Goal: Feedback & Contribution: Submit feedback/report problem

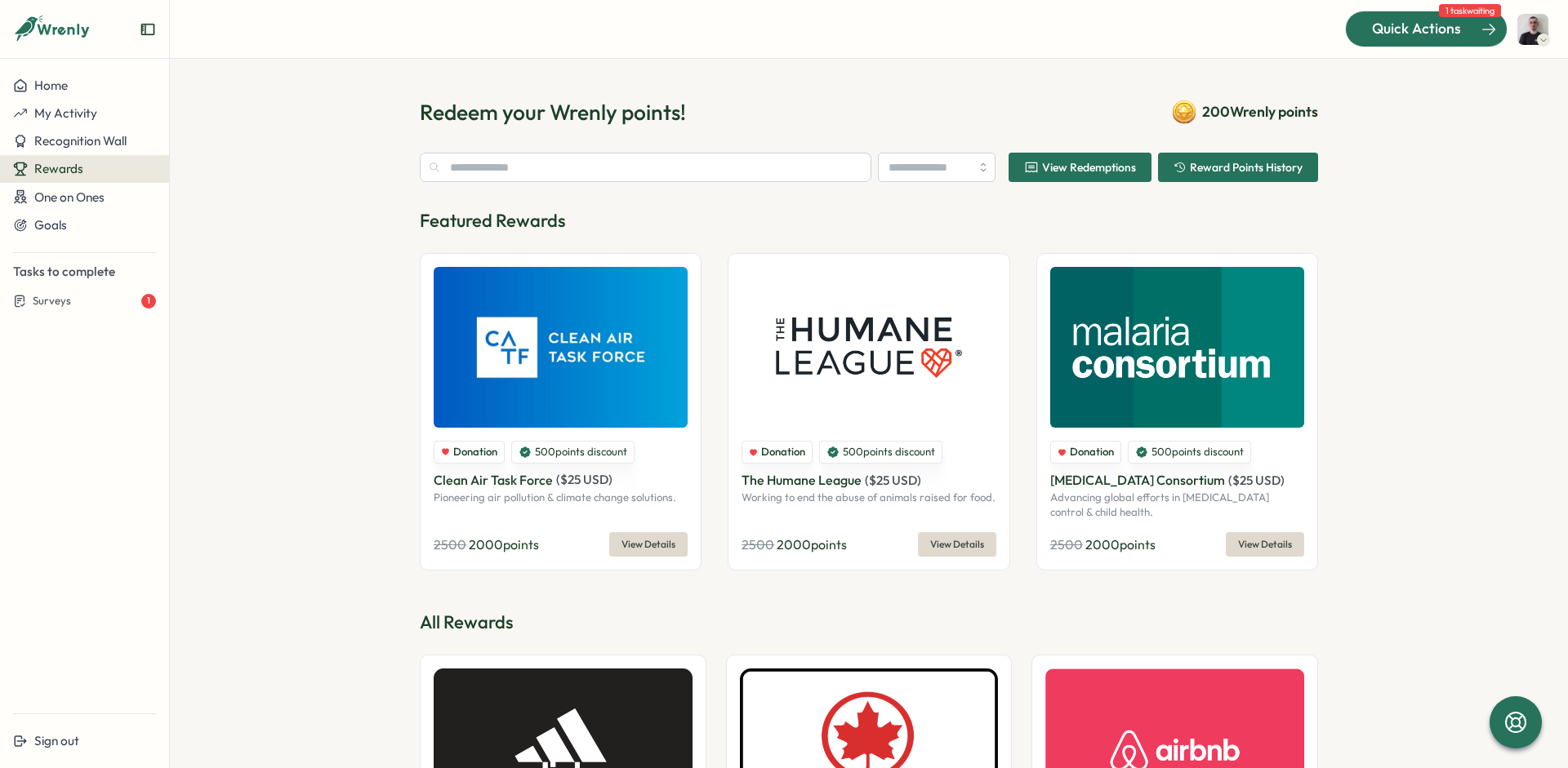
click at [1417, 30] on span "Quick Actions" at bounding box center [1416, 29] width 89 height 21
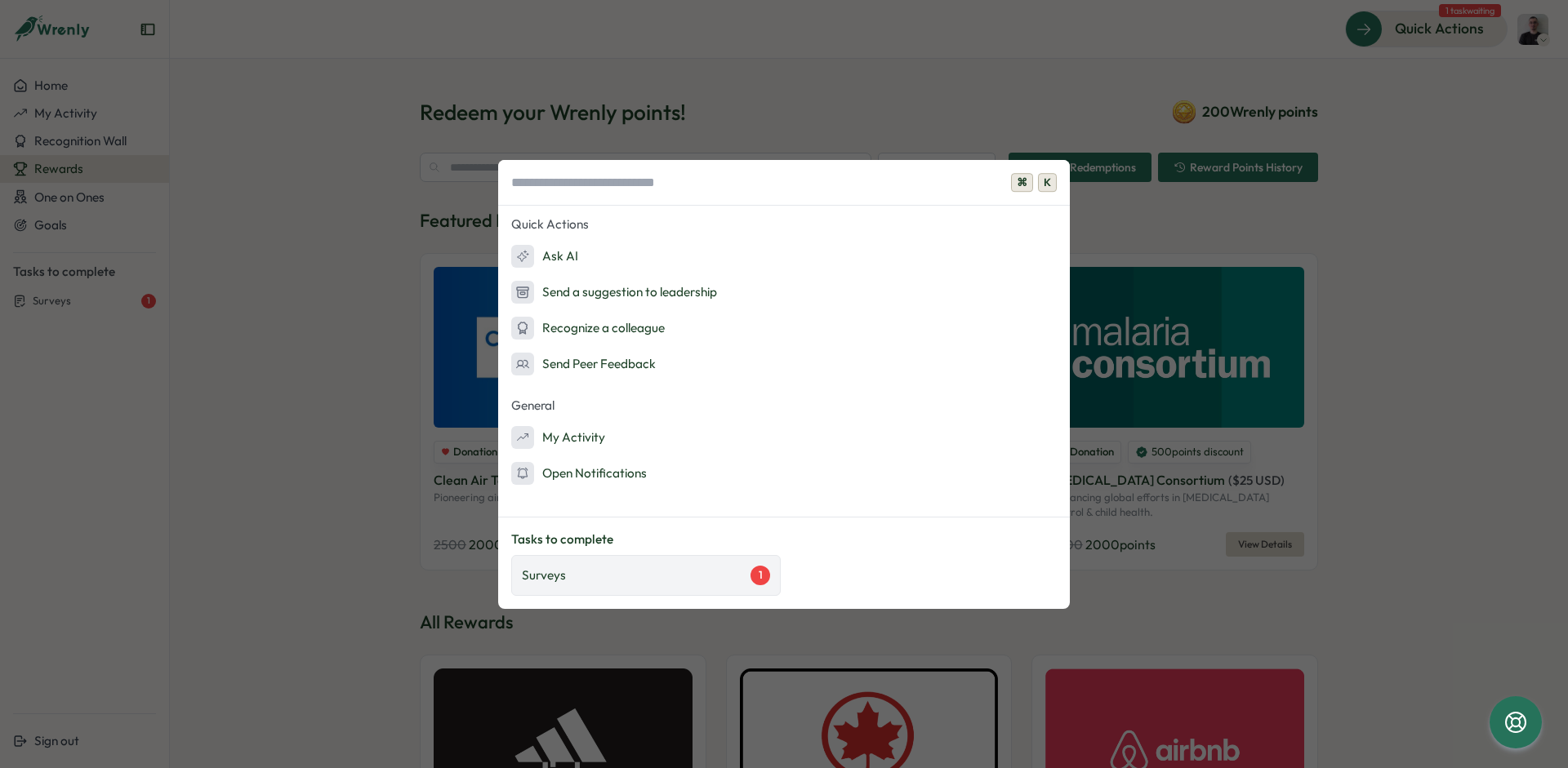
click at [642, 586] on div "Surveys 1" at bounding box center [646, 575] width 270 height 41
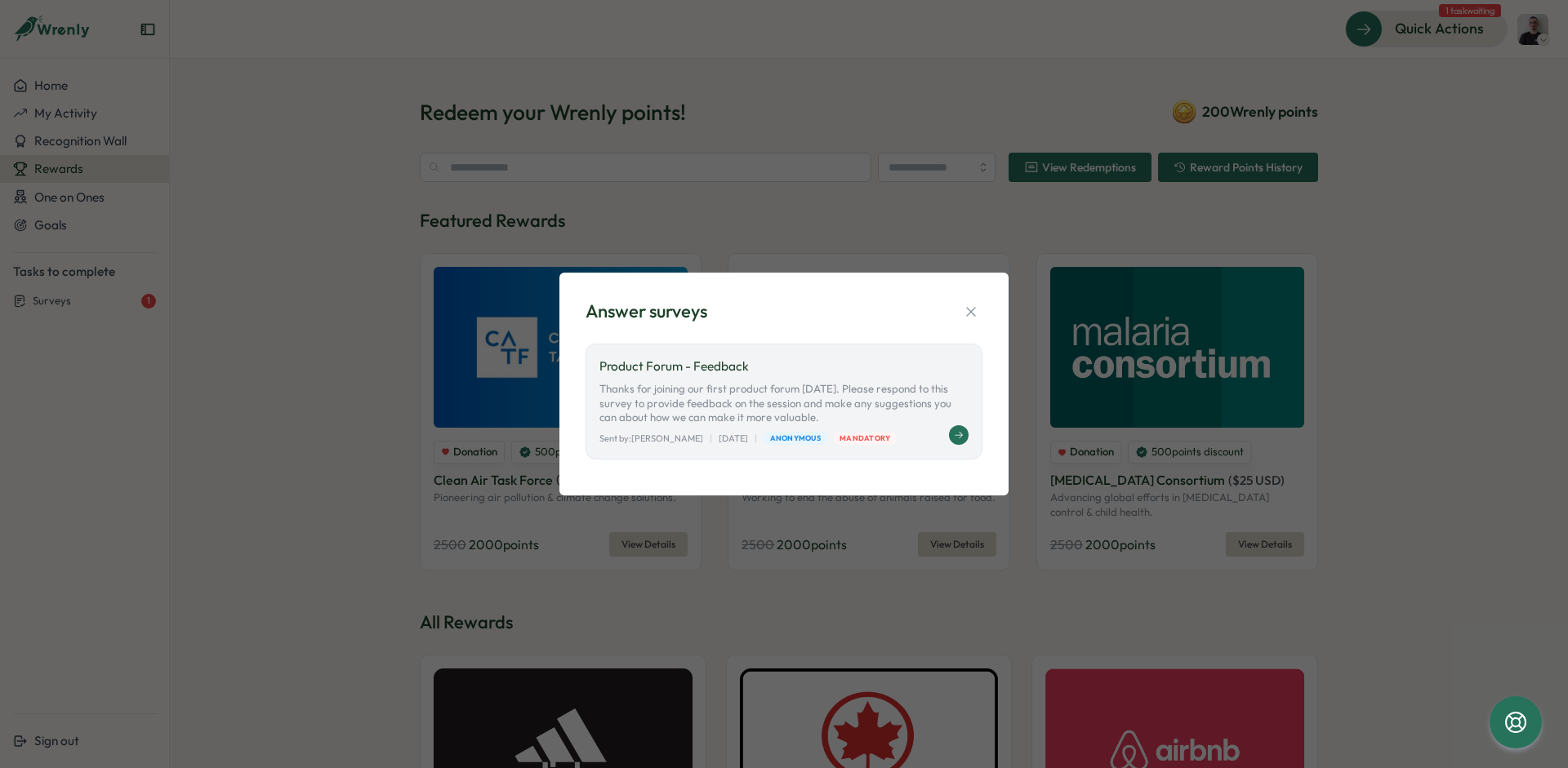
click at [801, 371] on p "Product Forum - Feedback" at bounding box center [784, 366] width 369 height 18
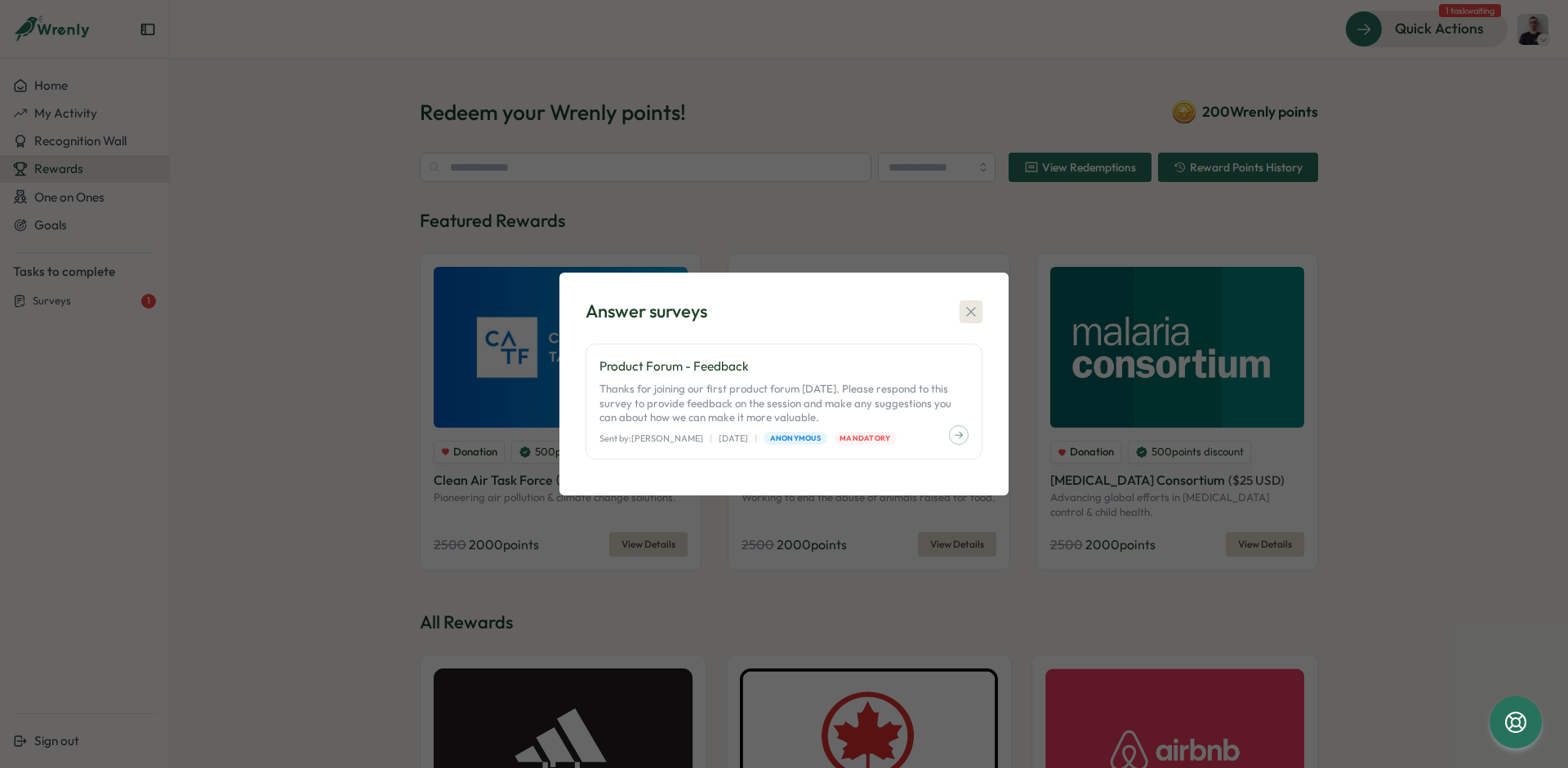
click at [977, 315] on icon "button" at bounding box center [970, 311] width 16 height 16
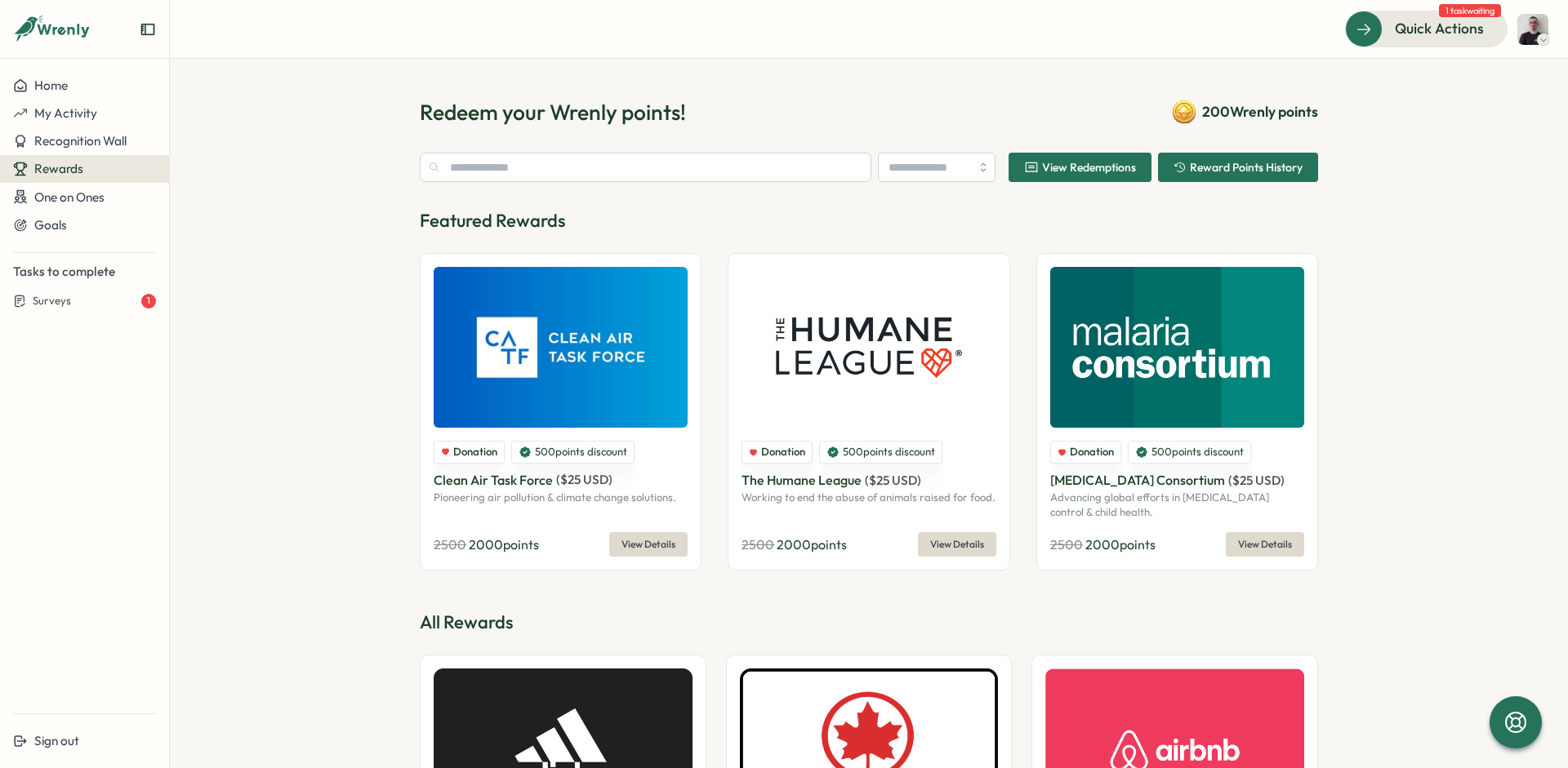
click at [1454, 284] on section "Redeem your Wrenly points! 200 Wrenly points View Redemptions Reward Points His…" at bounding box center [869, 413] width 1398 height 709
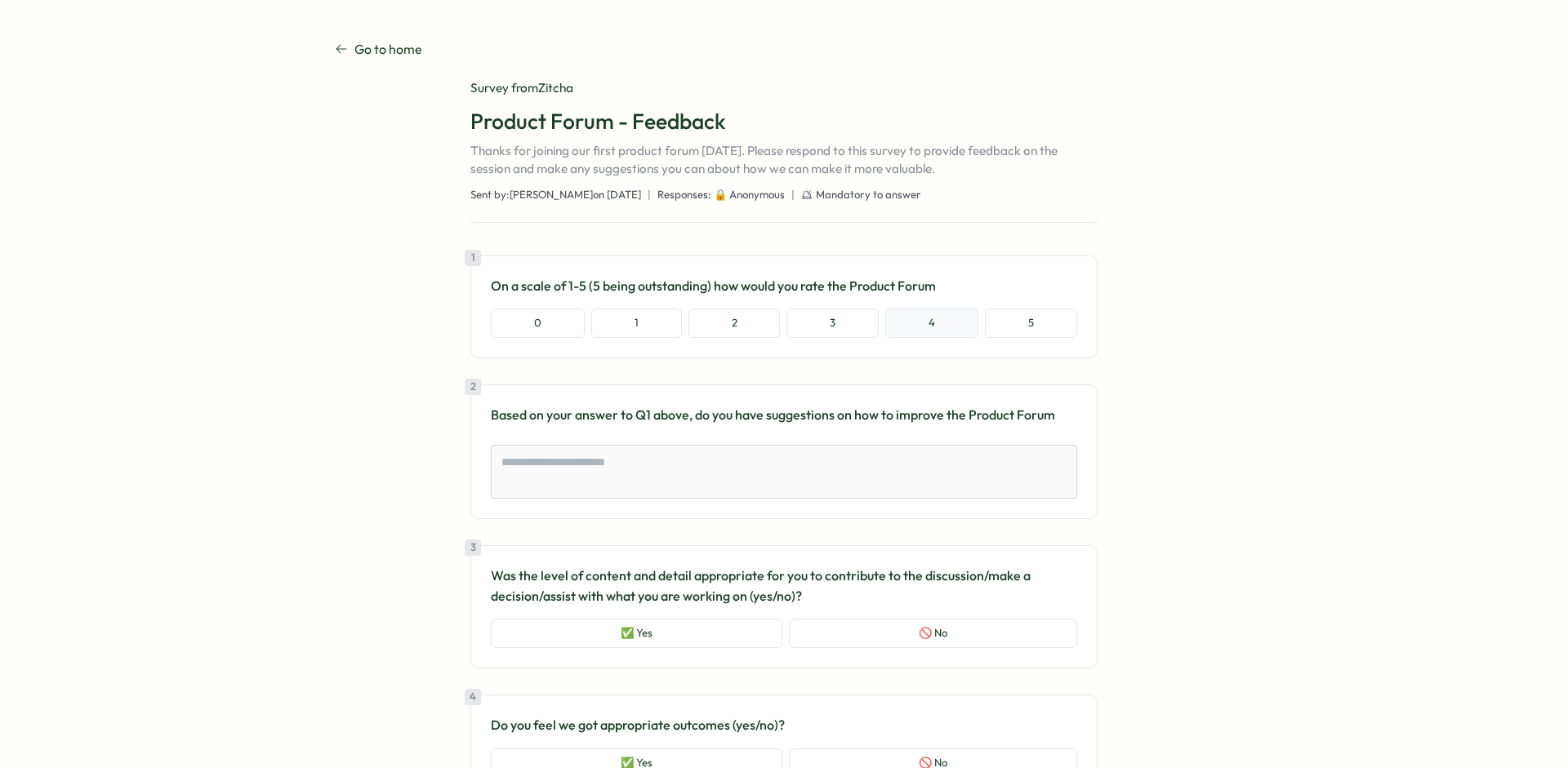
click at [890, 329] on button "4" at bounding box center [931, 323] width 93 height 29
click at [828, 322] on button "3" at bounding box center [833, 323] width 92 height 29
click at [896, 316] on button "4" at bounding box center [931, 323] width 93 height 29
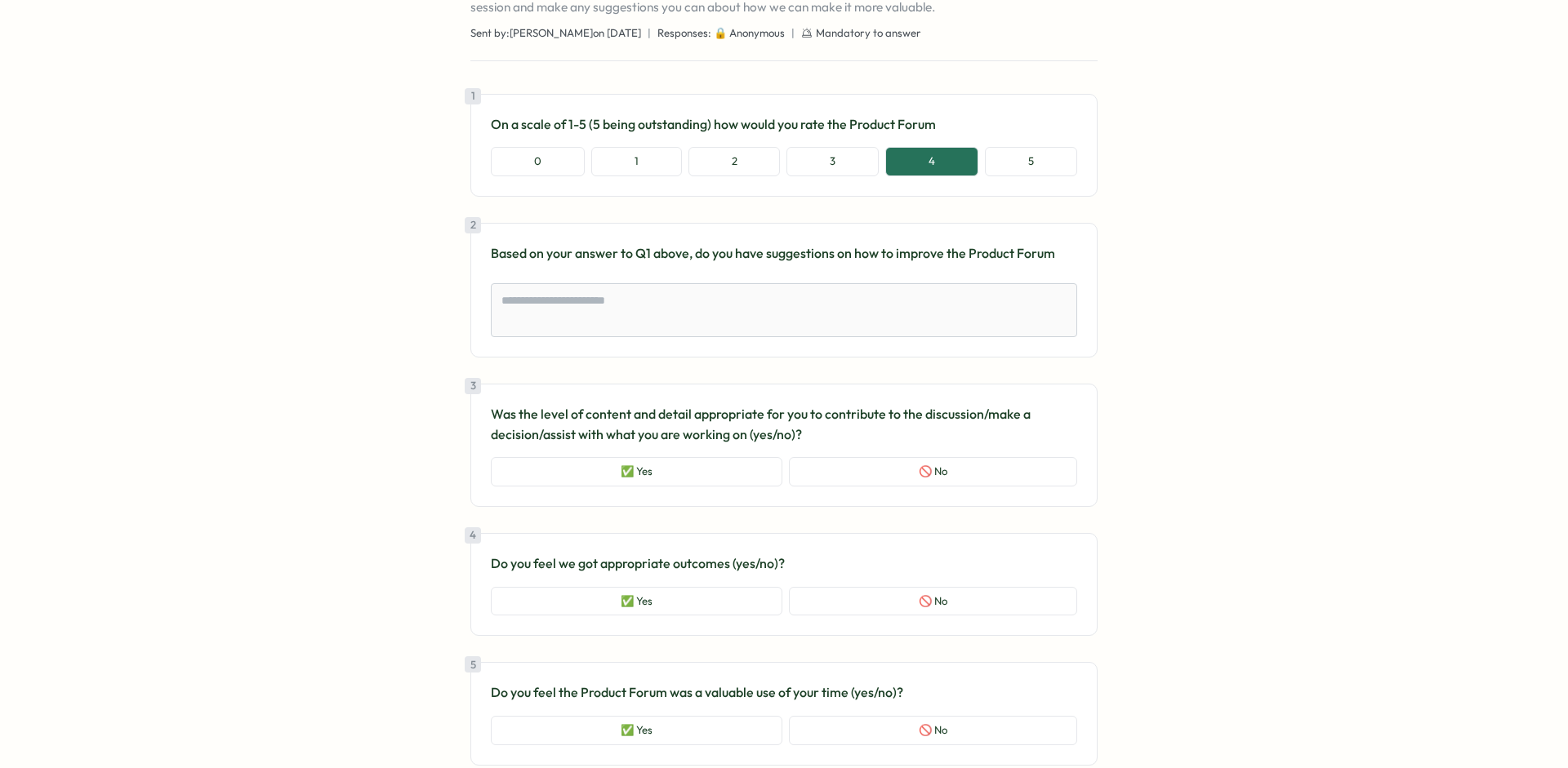
scroll to position [189, 0]
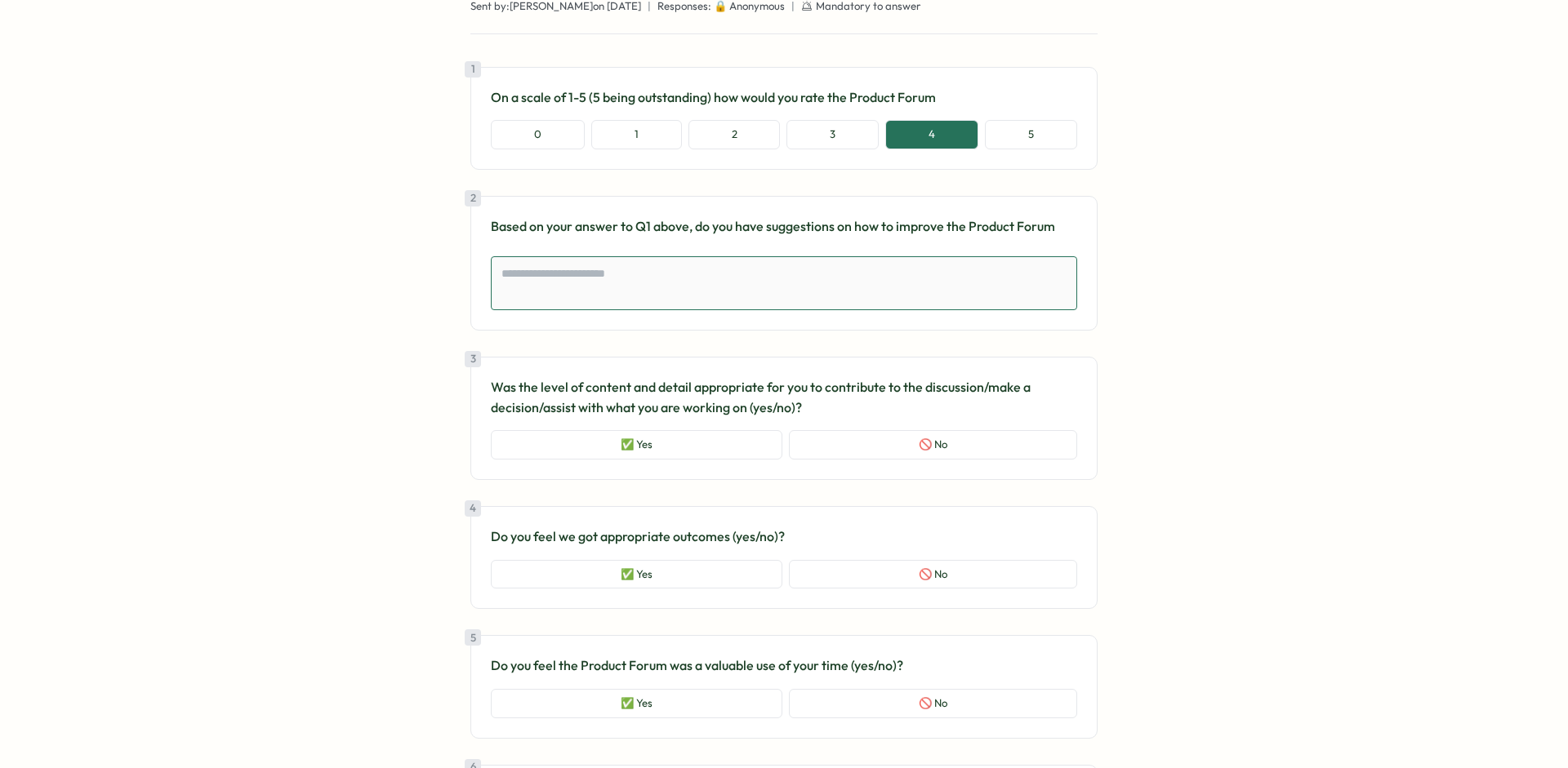
click at [667, 271] on textarea at bounding box center [784, 283] width 586 height 54
click at [747, 569] on button "✅ Yes" at bounding box center [637, 575] width 291 height 29
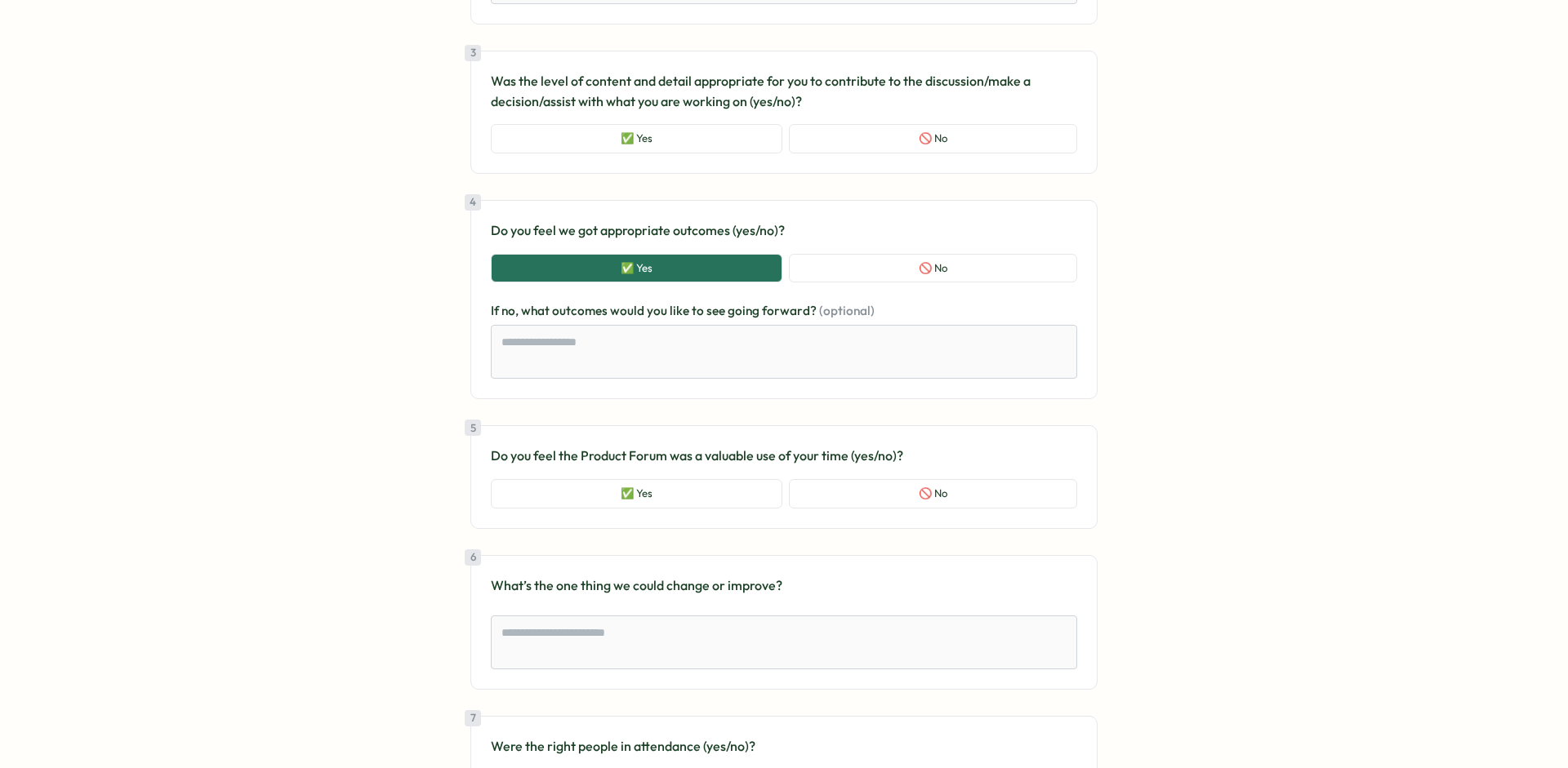
scroll to position [504, 0]
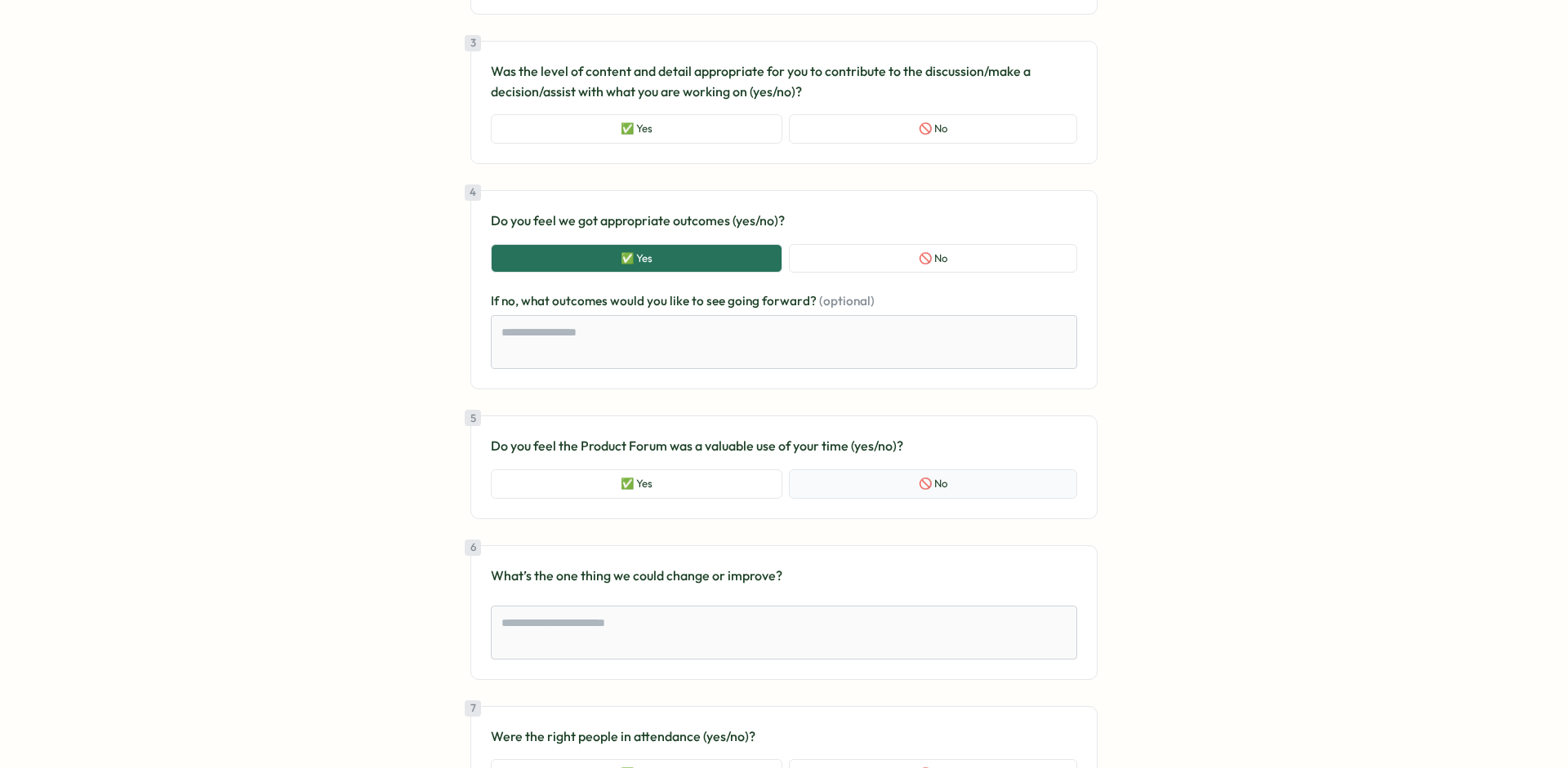
click at [830, 483] on button "🚫 No" at bounding box center [933, 484] width 288 height 29
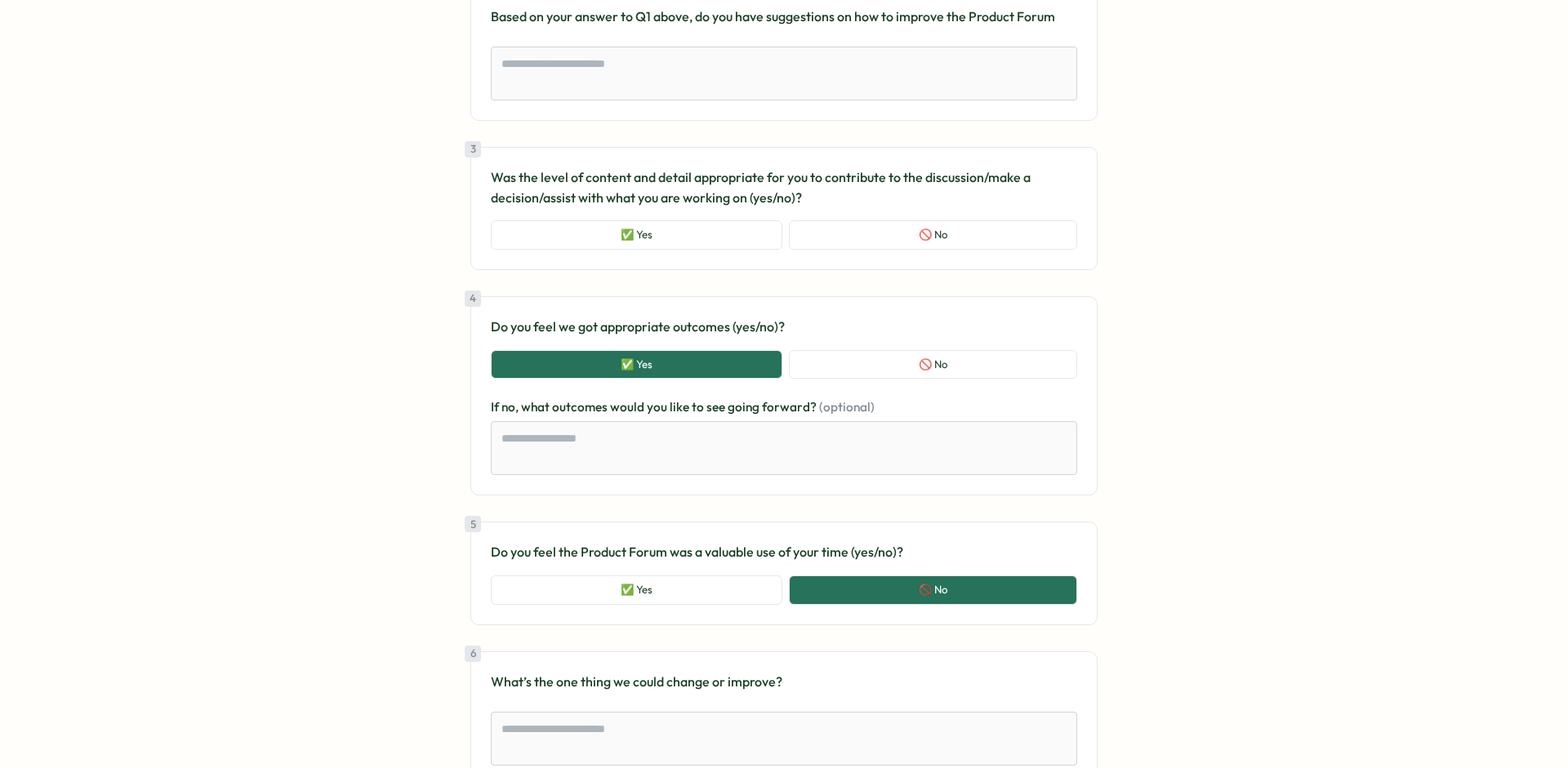
scroll to position [393, 0]
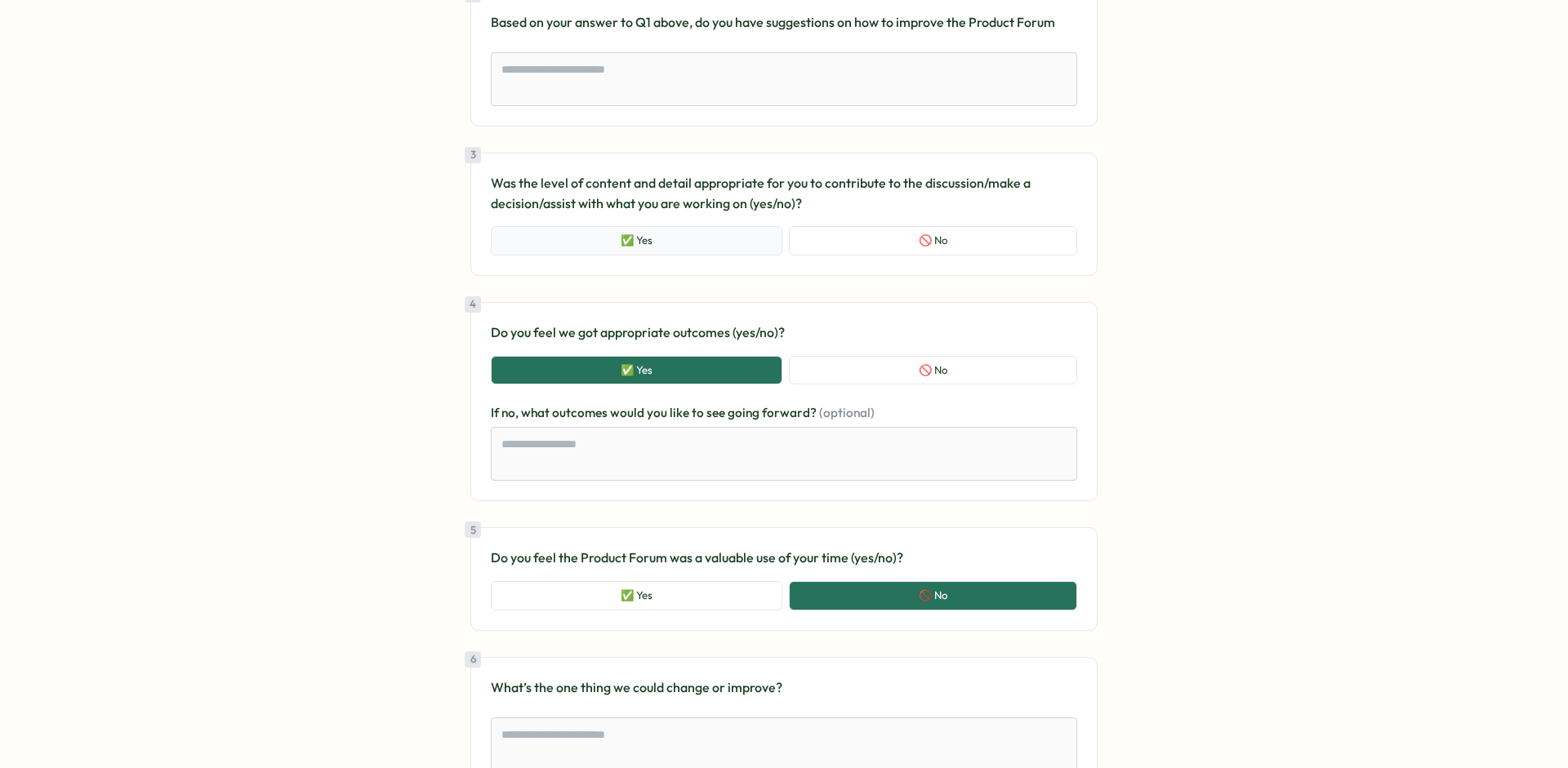
click at [702, 231] on button "✅ Yes" at bounding box center [637, 241] width 291 height 29
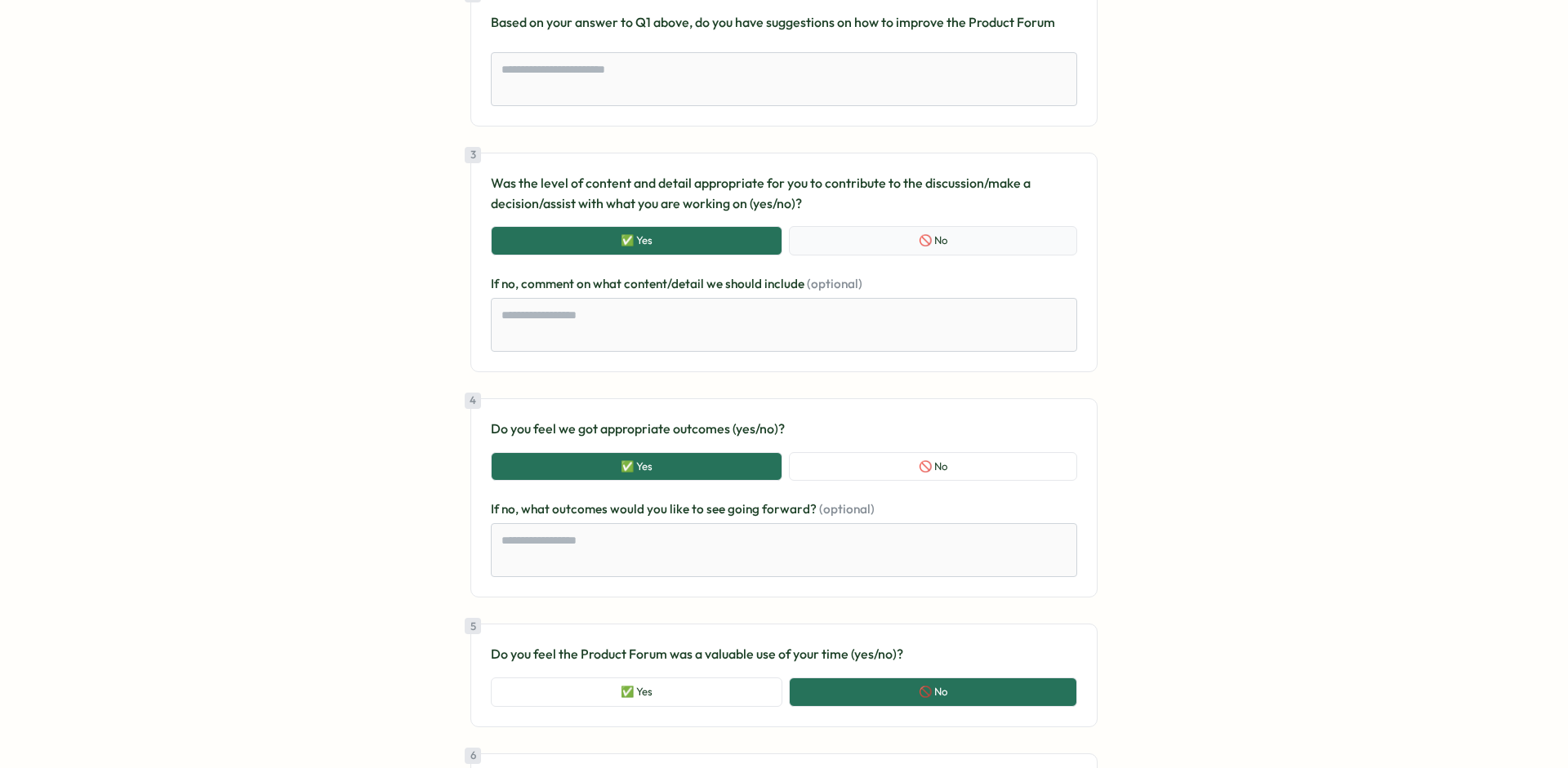
click at [838, 237] on button "🚫 No" at bounding box center [933, 241] width 288 height 29
type textarea "*"
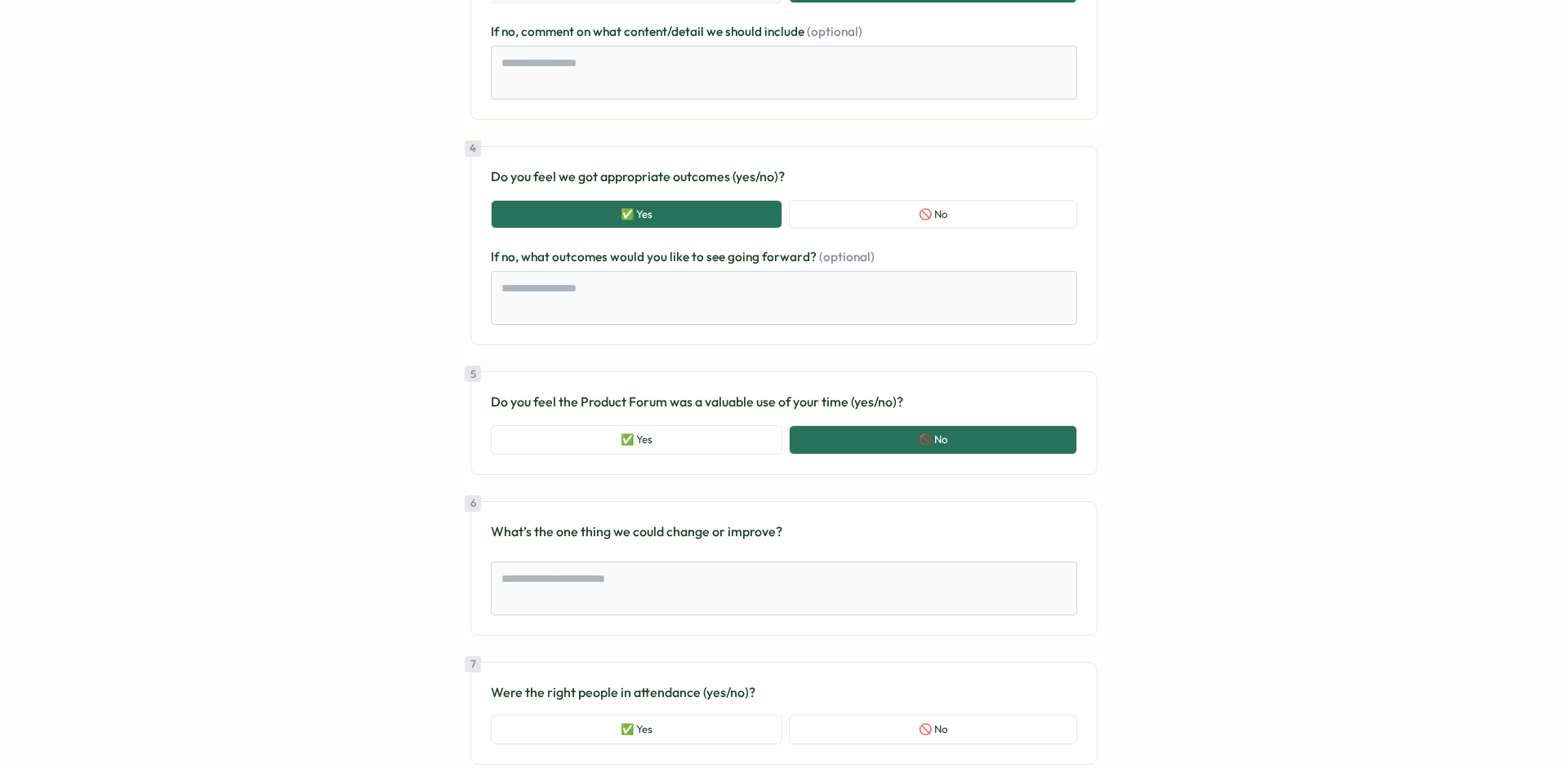
scroll to position [749, 0]
